Goal: Information Seeking & Learning: Check status

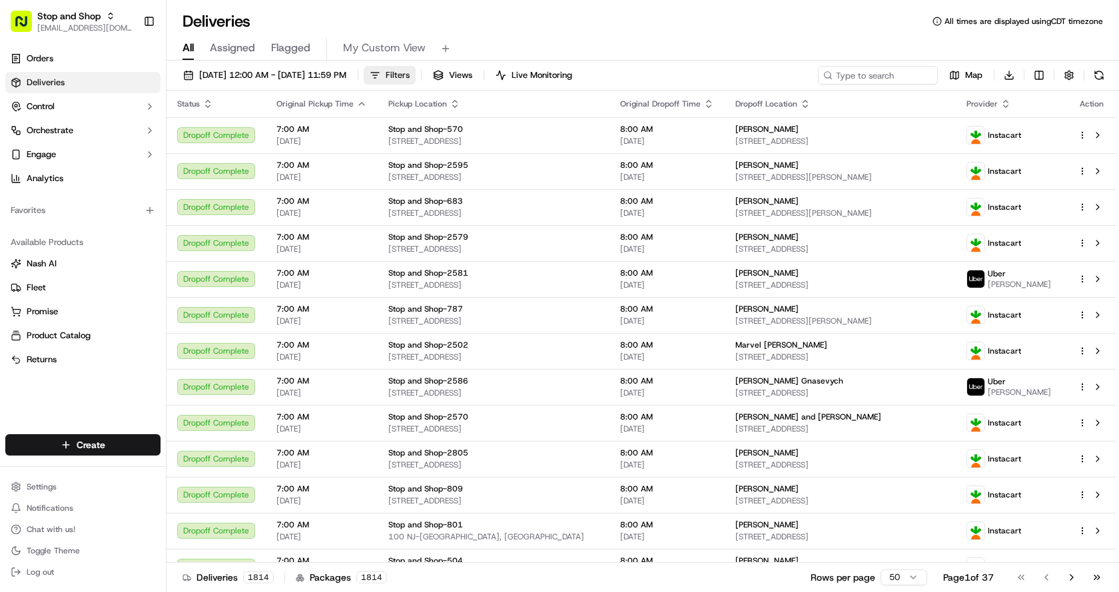
click at [410, 75] on span "Filters" at bounding box center [398, 75] width 24 height 12
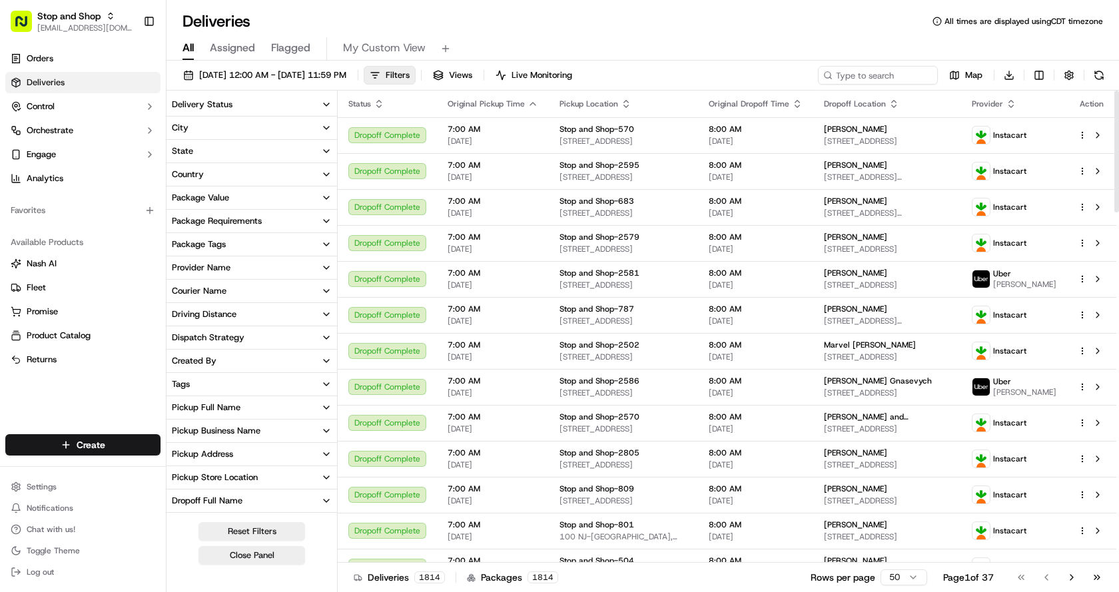
click at [262, 108] on button "Delivery Status" at bounding box center [252, 104] width 170 height 23
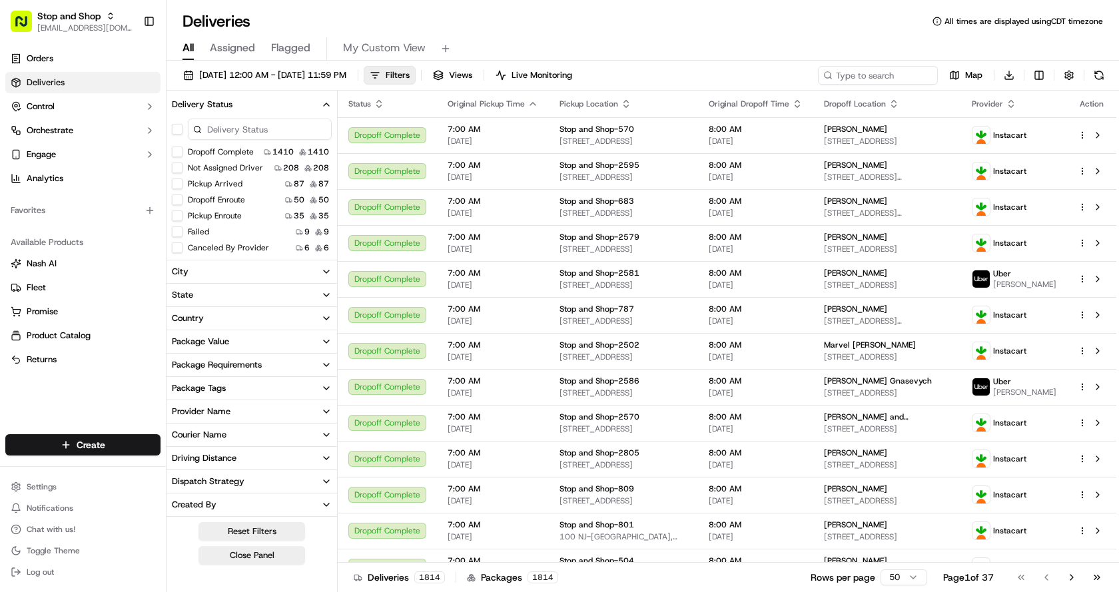
click at [174, 233] on button "Failed" at bounding box center [177, 231] width 11 height 11
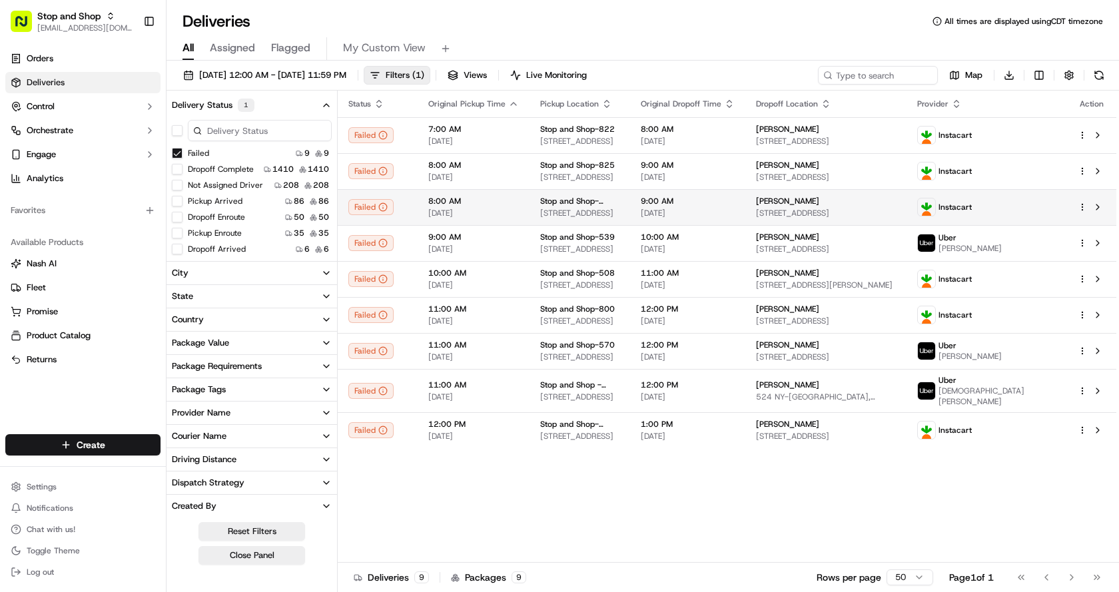
click at [497, 200] on span "8:00 AM" at bounding box center [473, 201] width 91 height 11
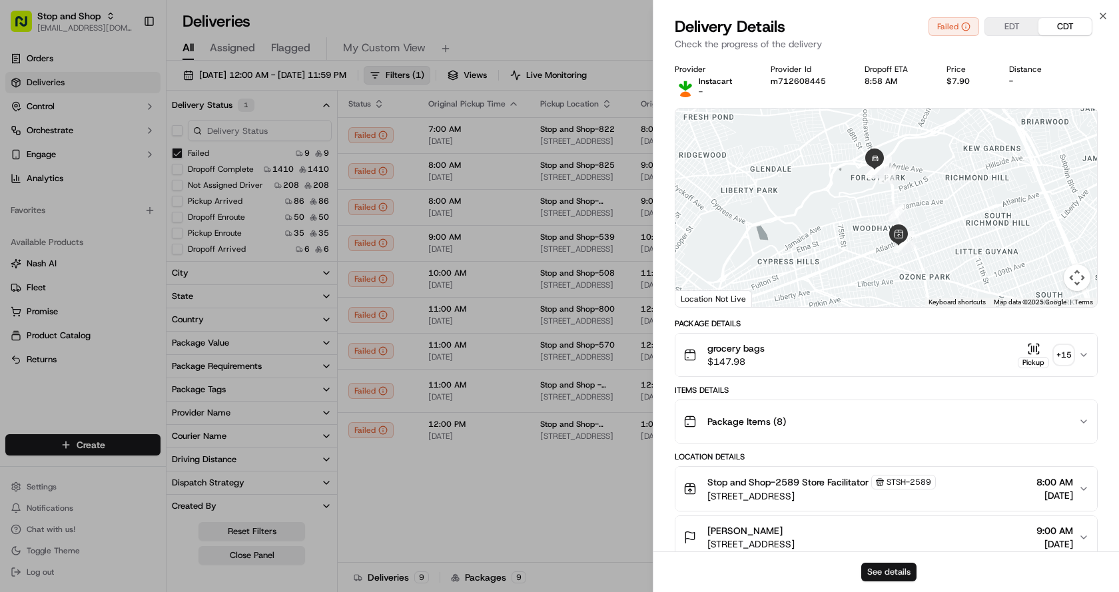
click at [892, 573] on button "See details" at bounding box center [888, 572] width 55 height 19
